Goal: Task Accomplishment & Management: Complete application form

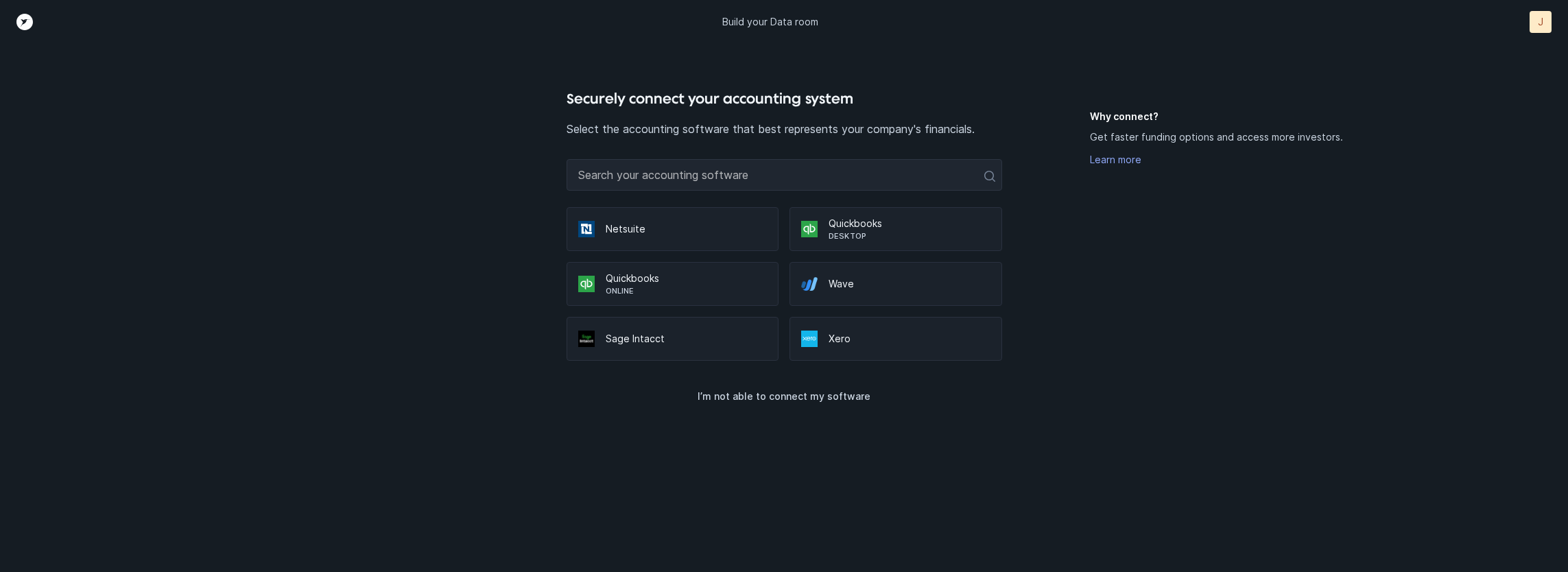
click at [655, 282] on p "Quickbooks" at bounding box center [686, 278] width 162 height 14
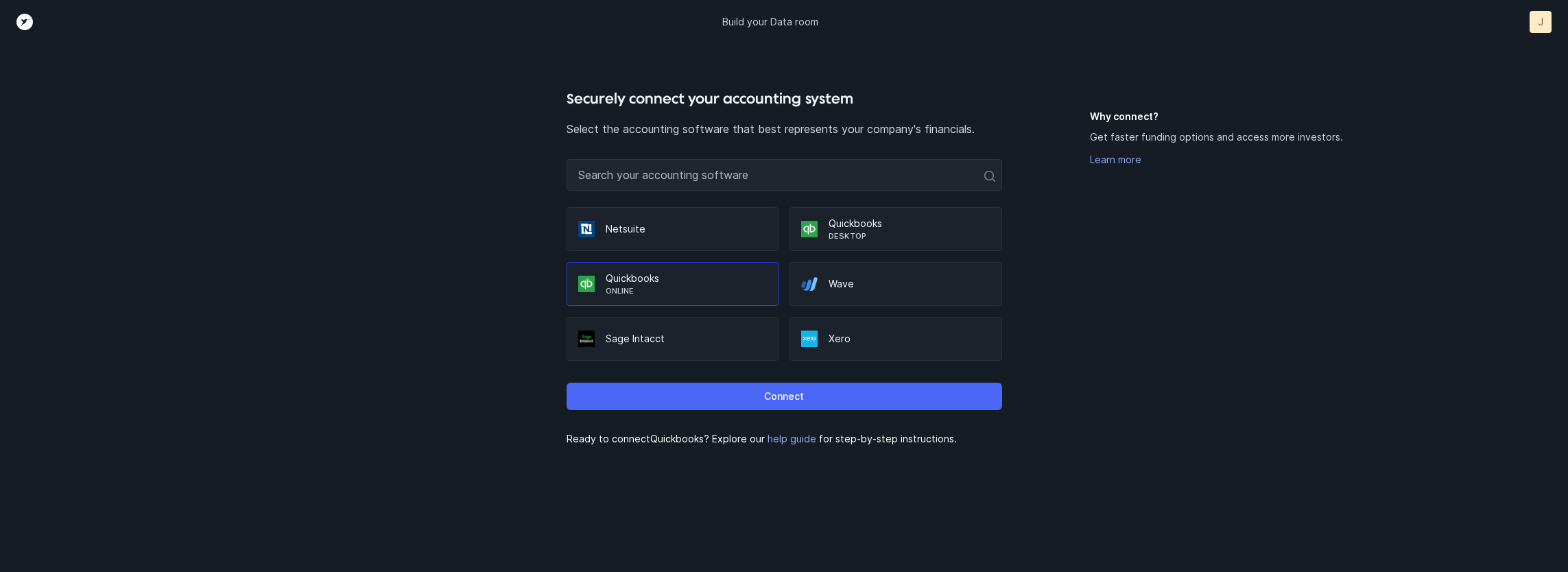
click at [808, 392] on button "Connect" at bounding box center [784, 396] width 435 height 27
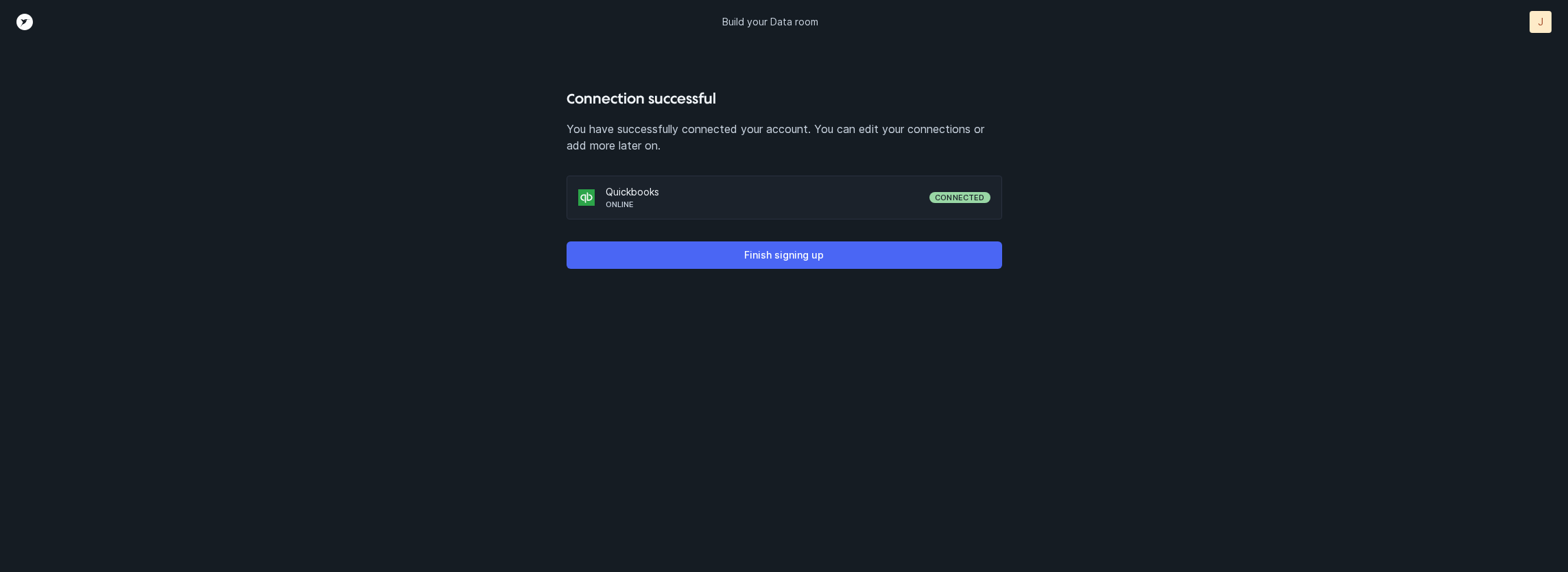
click at [772, 256] on p "Finish signing up" at bounding box center [784, 255] width 80 height 17
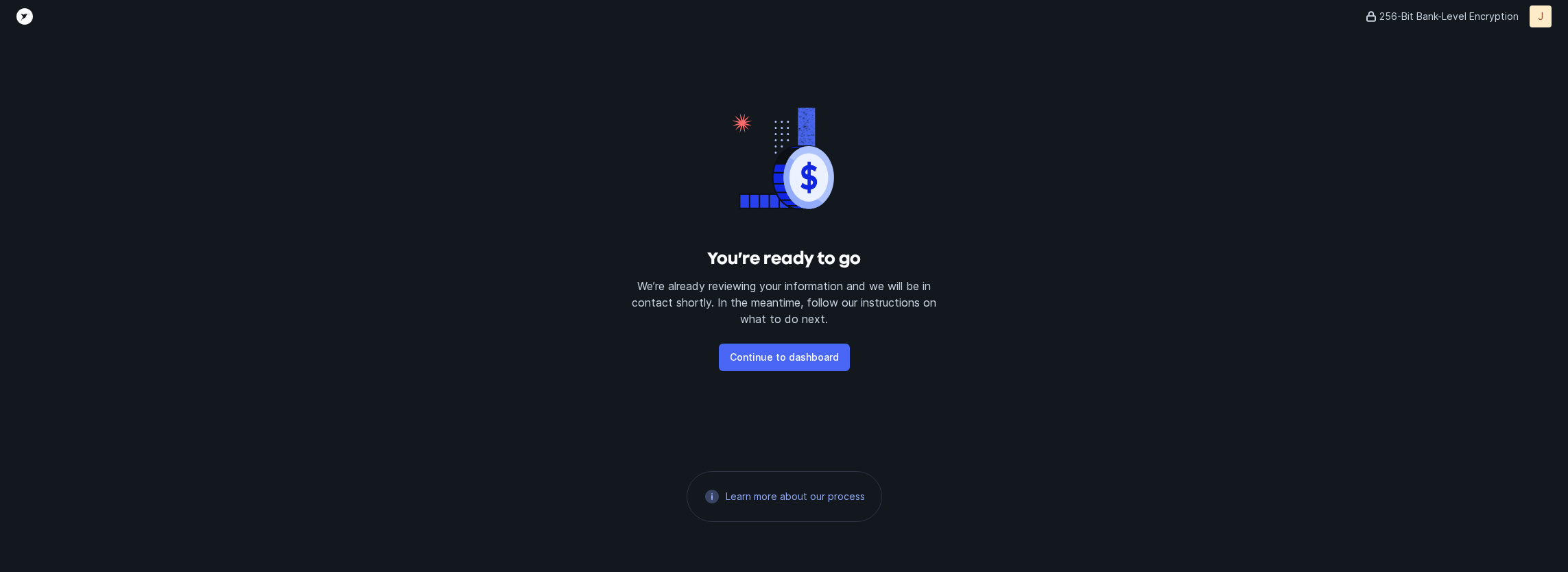
click at [788, 345] on button "Continue to dashboard" at bounding box center [784, 357] width 131 height 27
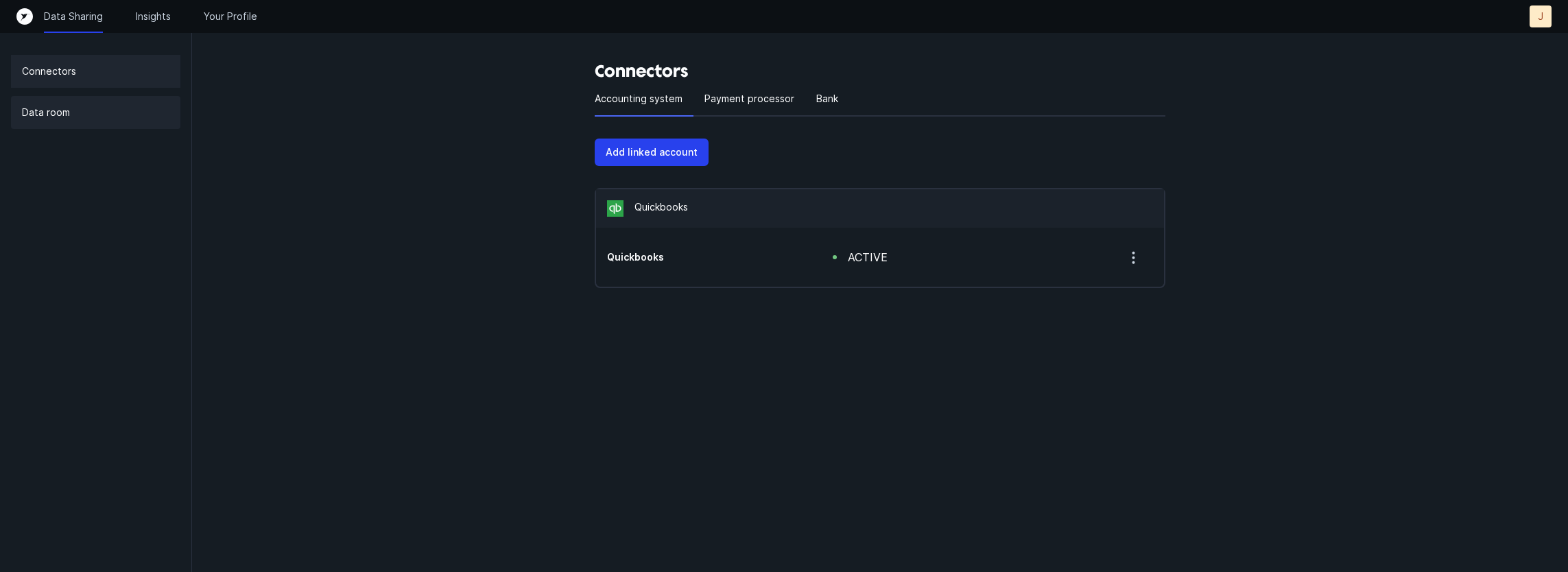
click at [38, 118] on p "Data room" at bounding box center [46, 112] width 48 height 17
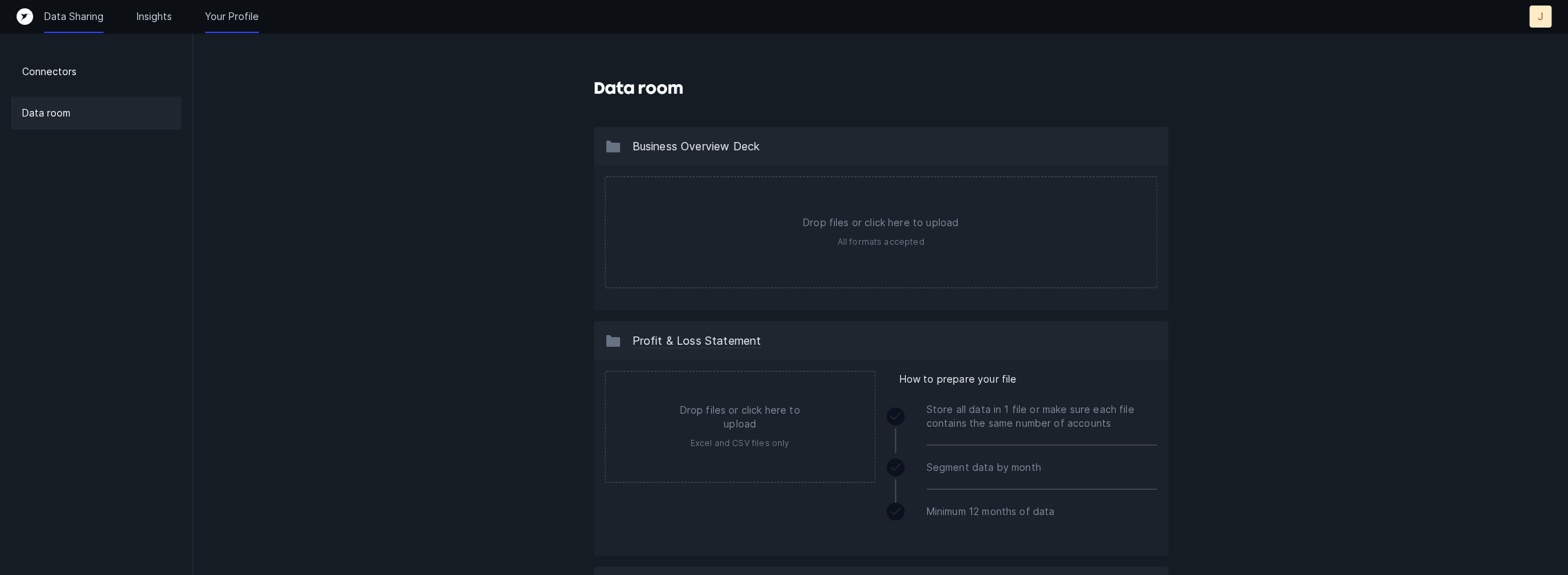
click at [228, 21] on p "Your Profile" at bounding box center [231, 16] width 54 height 14
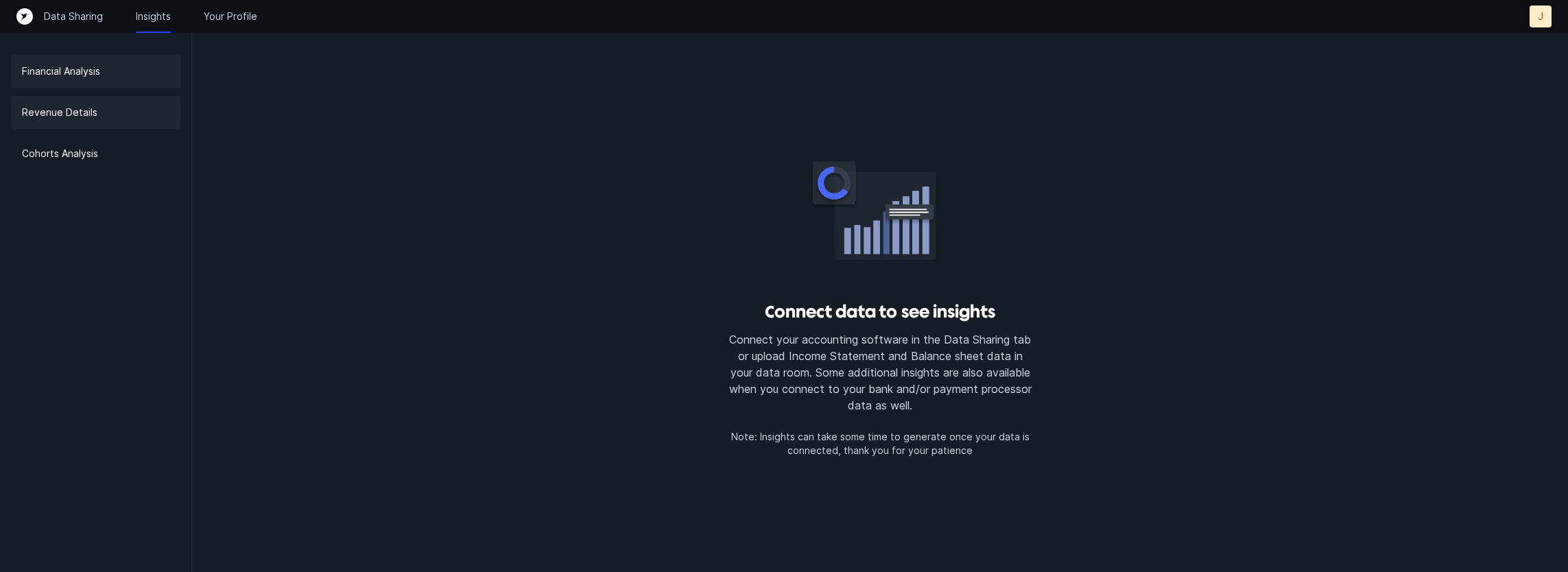
click at [83, 128] on div "Revenue Details" at bounding box center [96, 112] width 169 height 33
click at [66, 160] on p "Cohorts Analysis" at bounding box center [60, 153] width 76 height 17
